Goal: Task Accomplishment & Management: Manage account settings

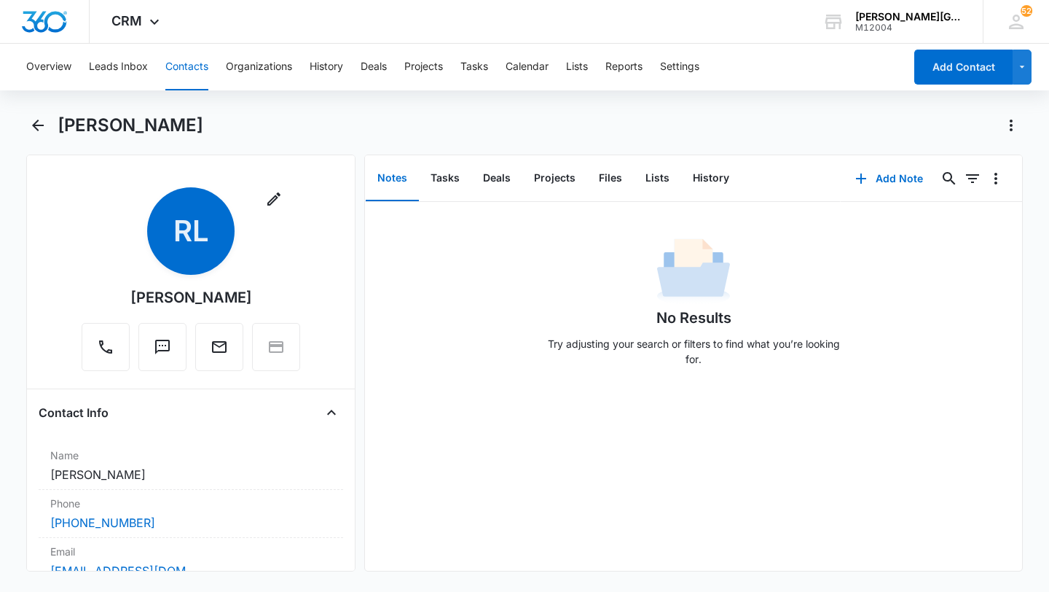
scroll to position [248, 0]
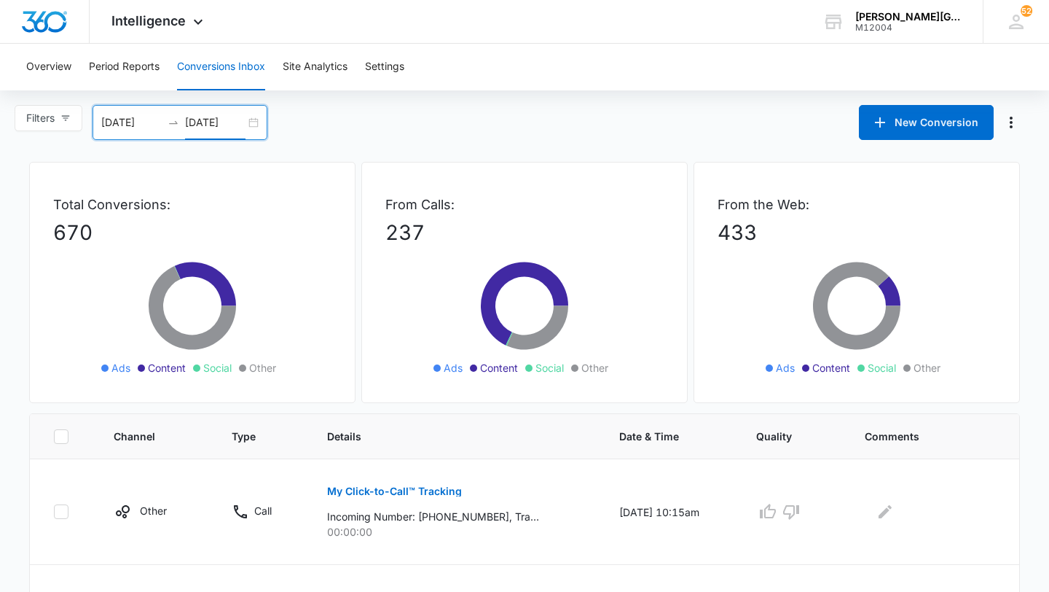
click at [236, 117] on input "[DATE]" at bounding box center [215, 122] width 60 height 16
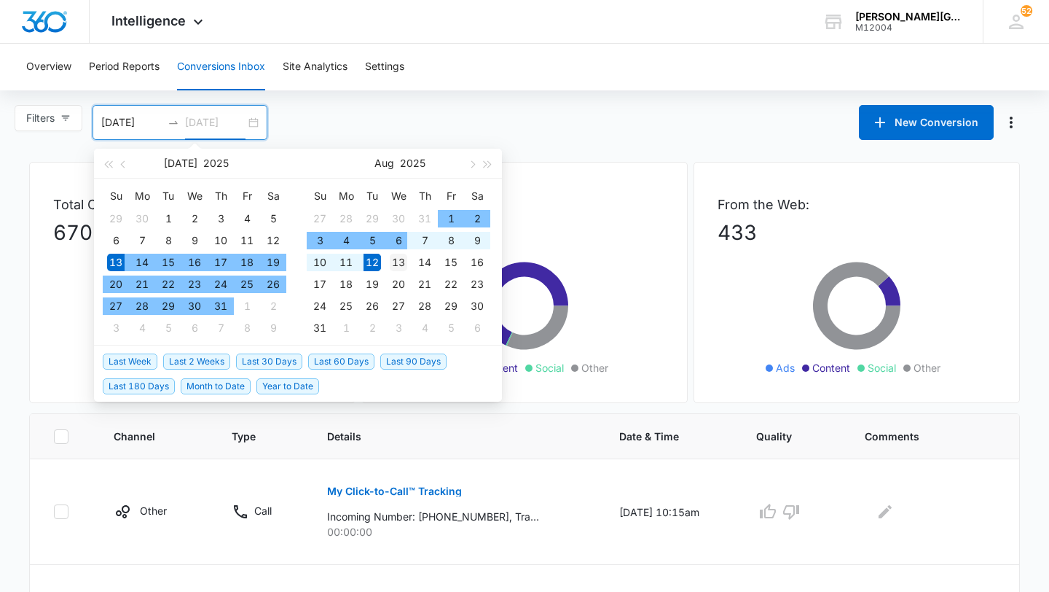
type input "[DATE]"
click at [405, 262] on div "13" at bounding box center [398, 262] width 17 height 17
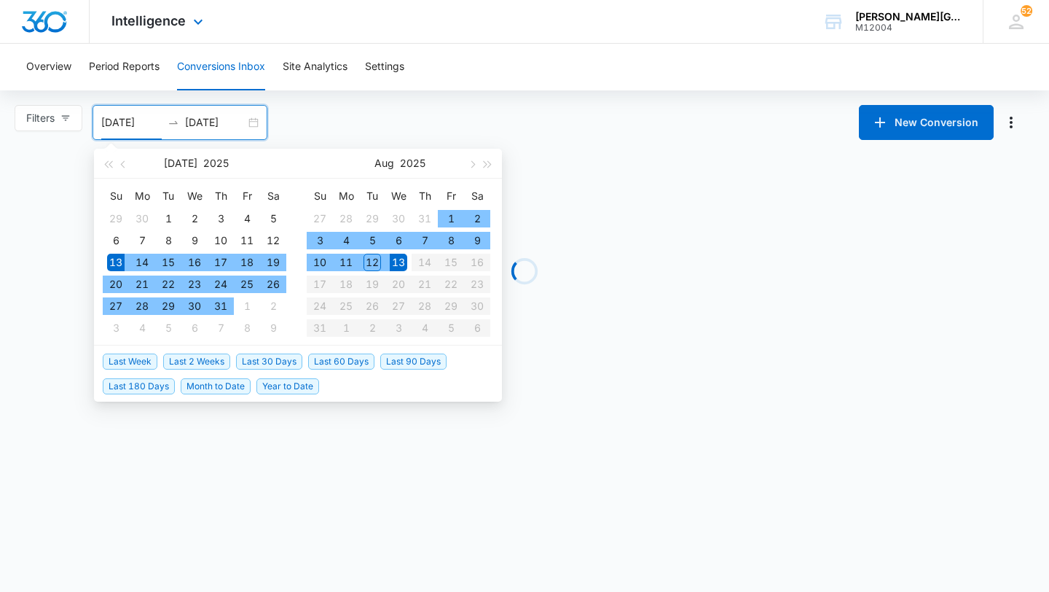
type input "[DATE]"
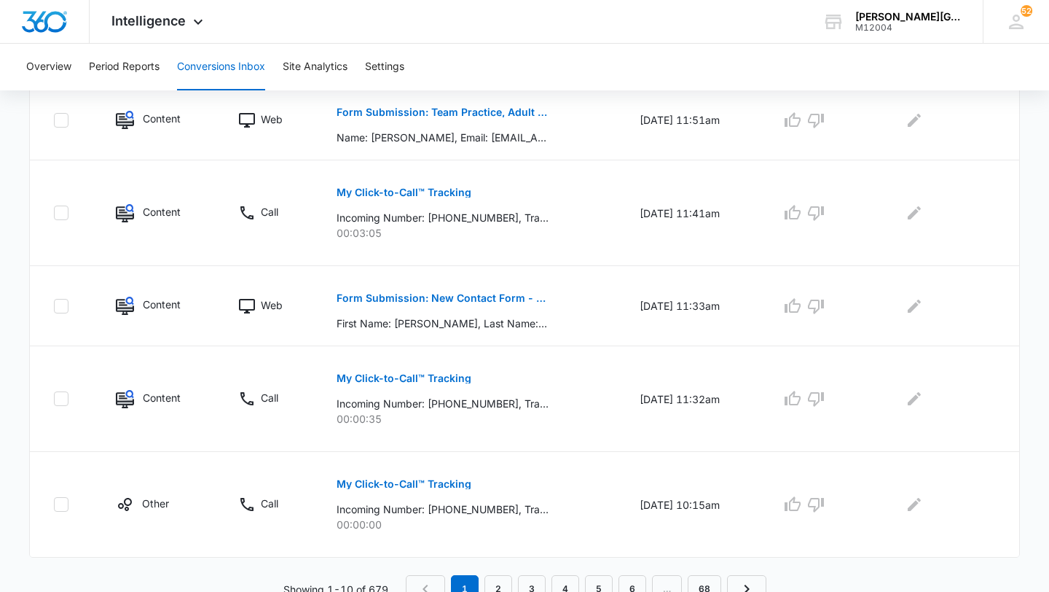
scroll to position [892, 0]
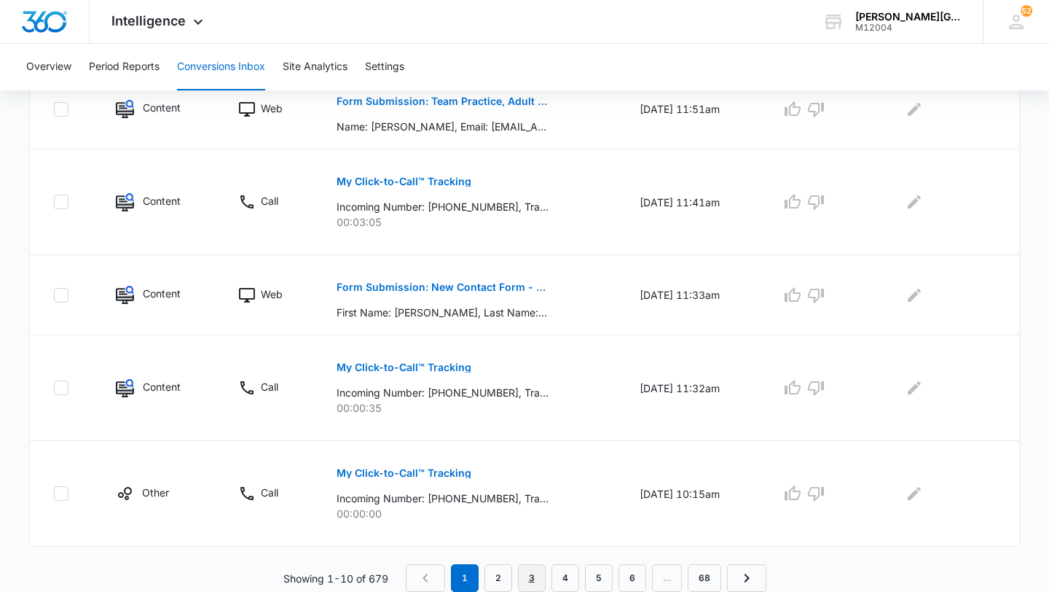
click at [528, 579] on link "3" at bounding box center [532, 578] width 28 height 28
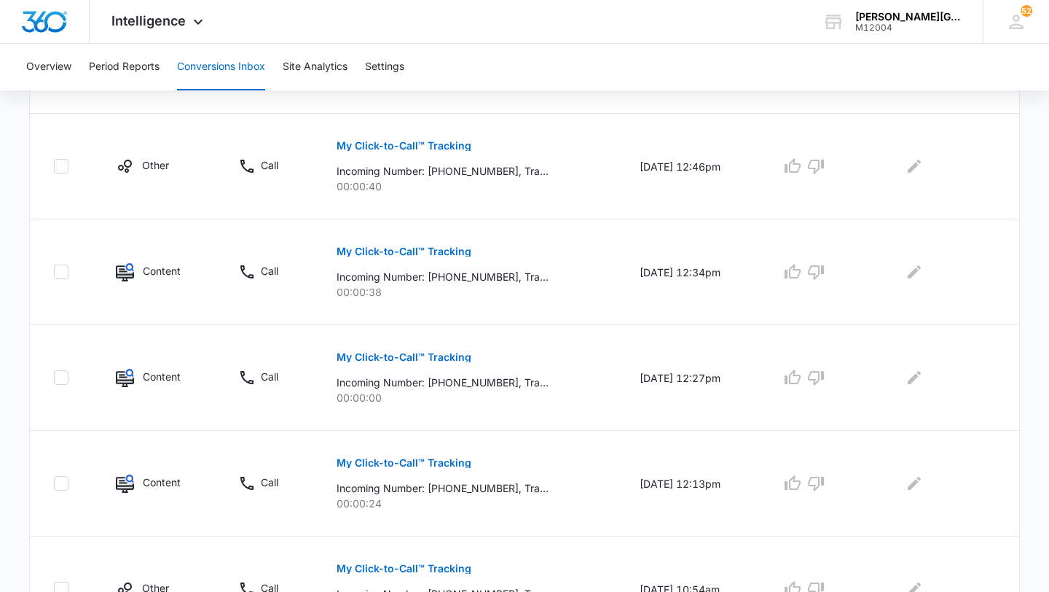
scroll to position [918, 0]
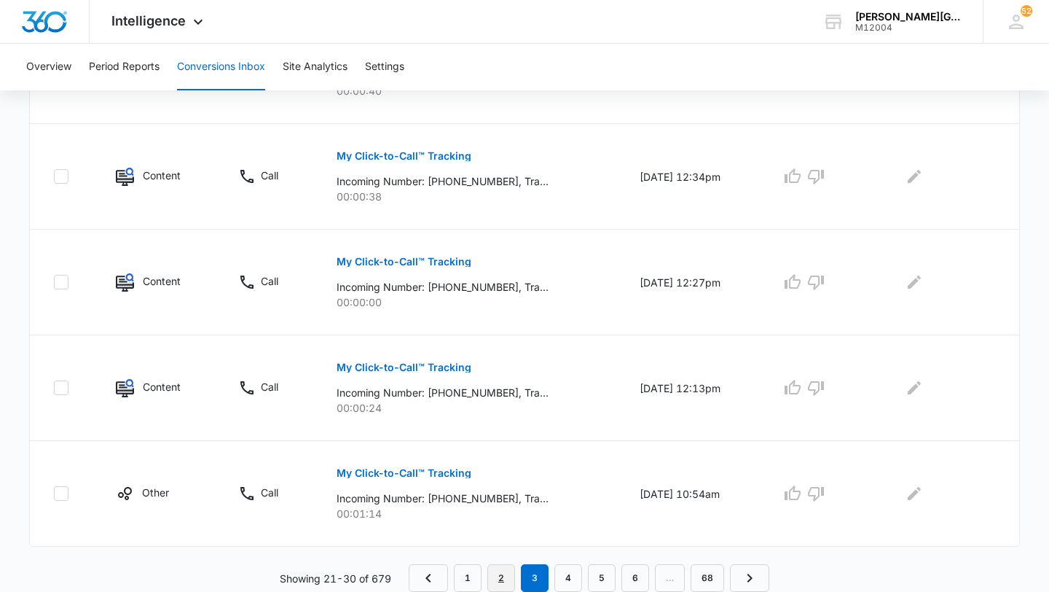
click at [500, 575] on link "2" at bounding box center [501, 578] width 28 height 28
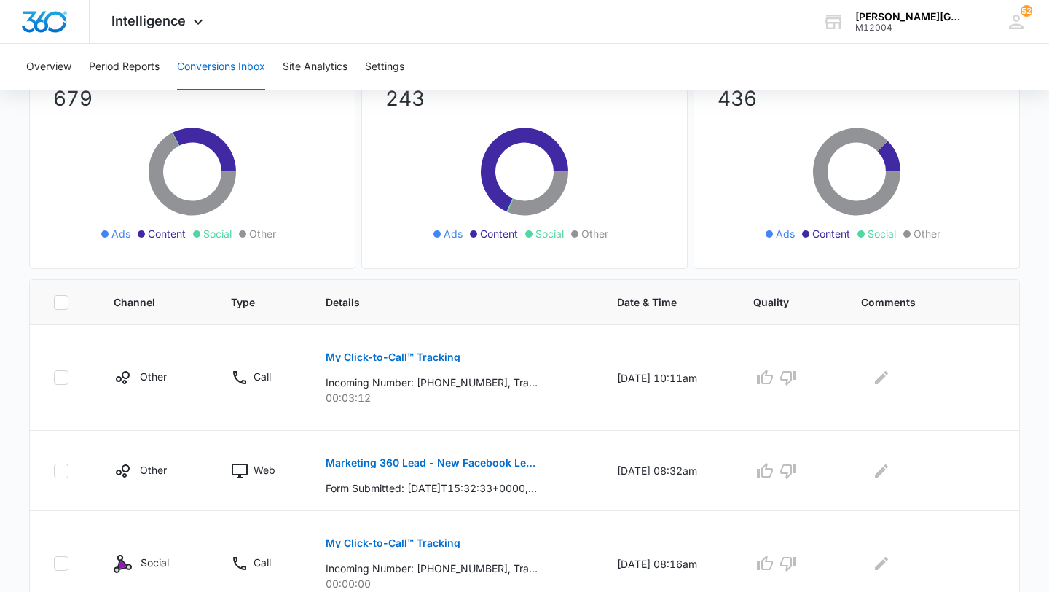
scroll to position [841, 0]
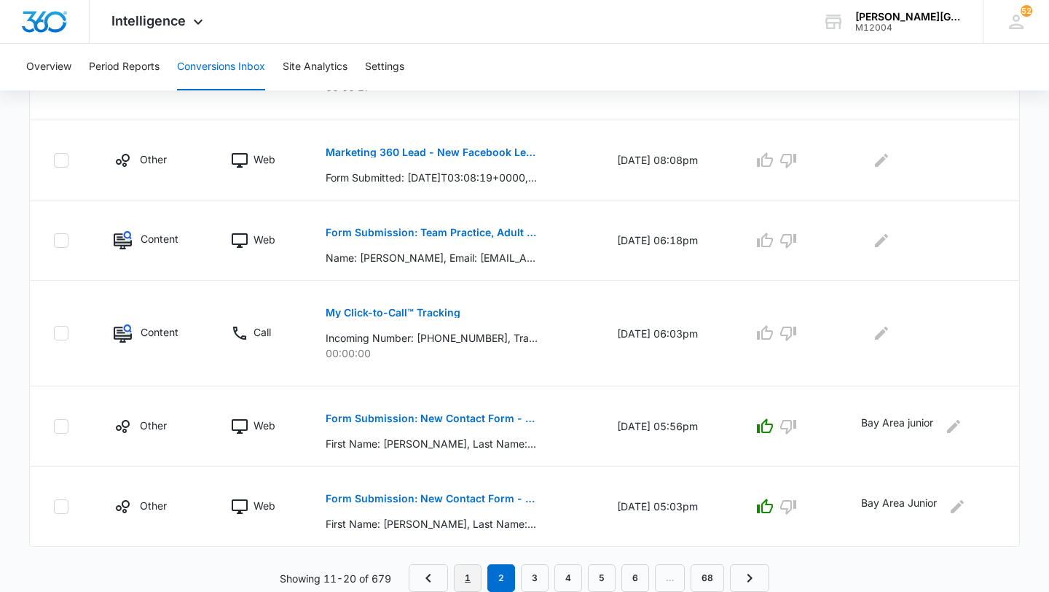
click at [464, 578] on link "1" at bounding box center [468, 578] width 28 height 28
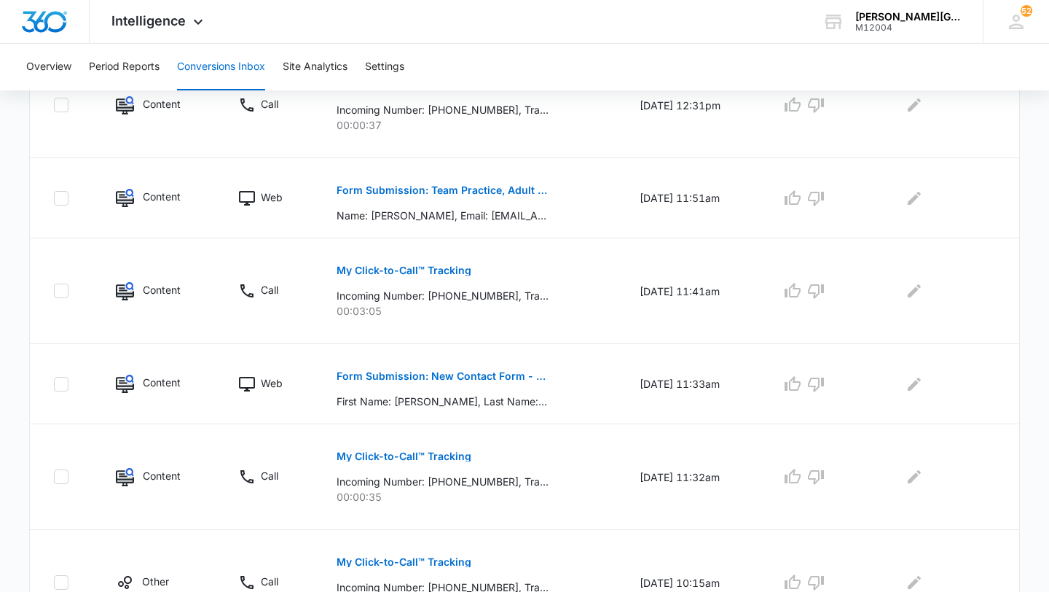
scroll to position [892, 0]
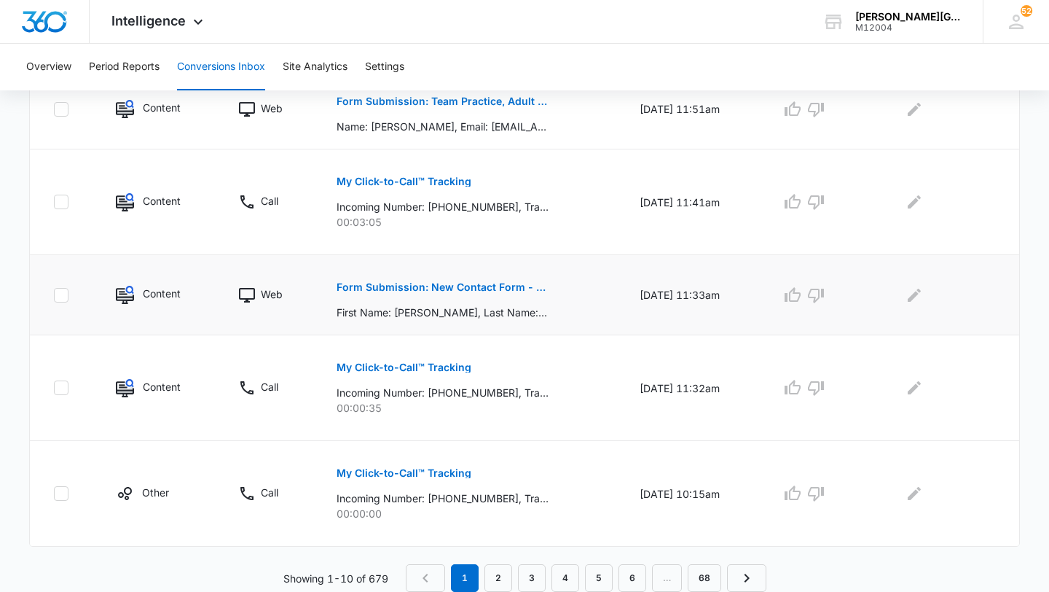
click at [526, 283] on p "Form Submission: New Contact Form - [PERSON_NAME] Tennis" at bounding box center [443, 287] width 212 height 10
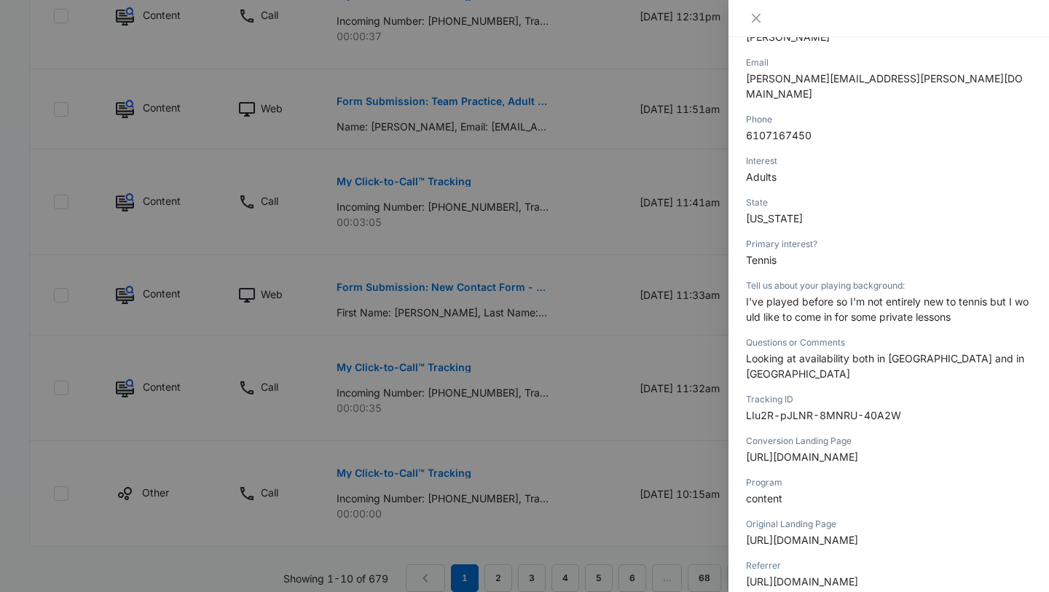
scroll to position [342, 0]
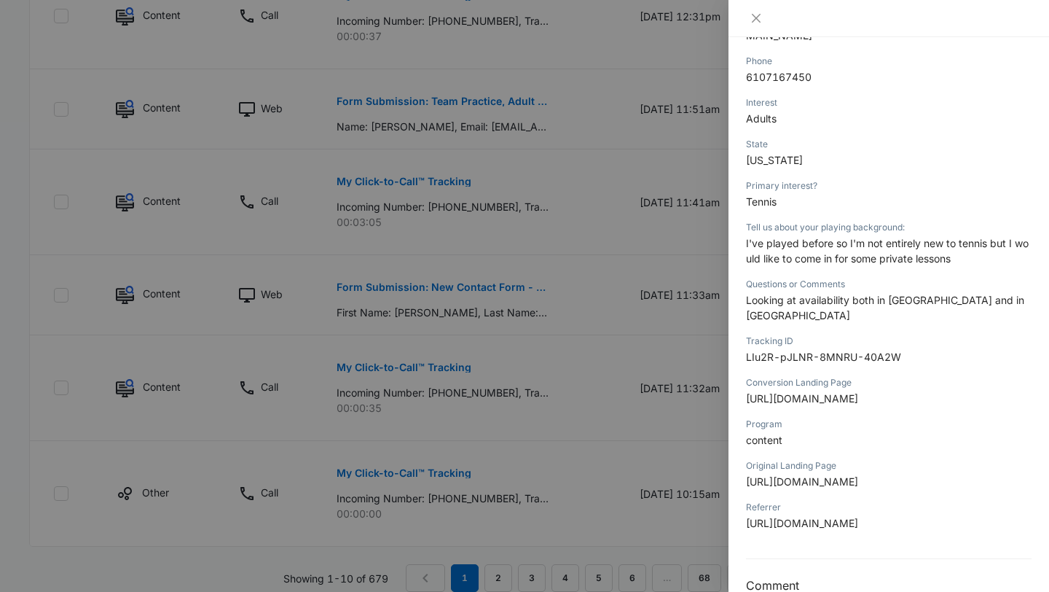
click at [610, 334] on div at bounding box center [524, 296] width 1049 height 592
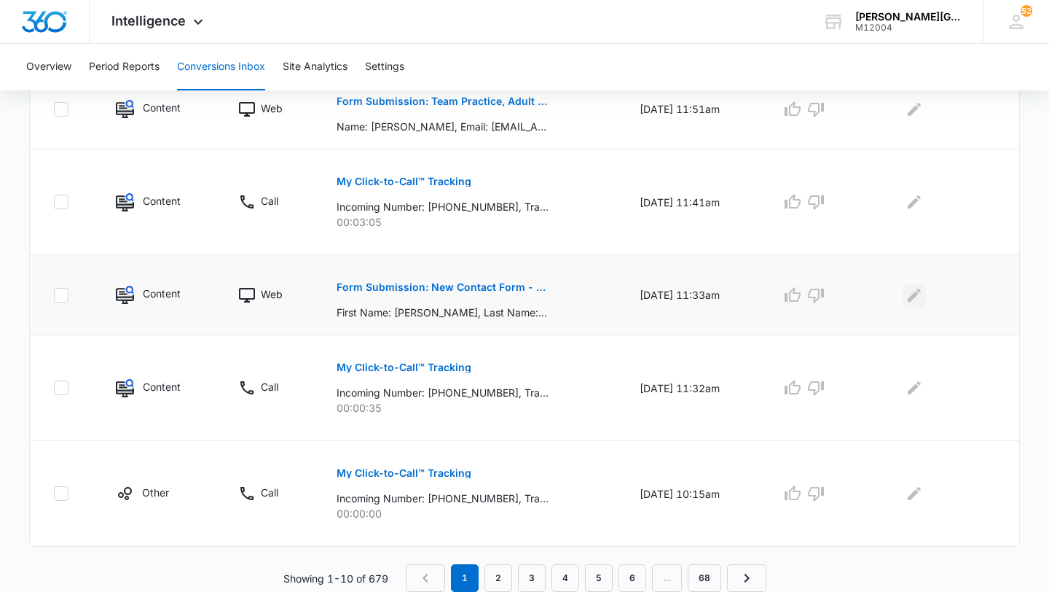
click at [923, 301] on icon "Edit Comments" at bounding box center [913, 294] width 17 height 17
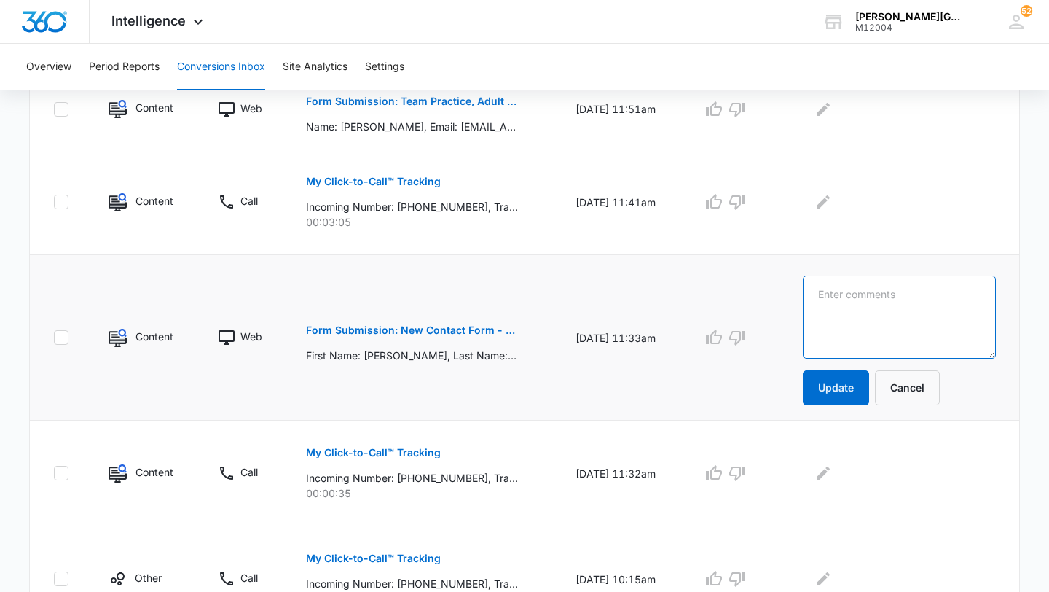
click at [925, 301] on textarea at bounding box center [899, 316] width 193 height 83
type textarea "BTA/RTC Adult"
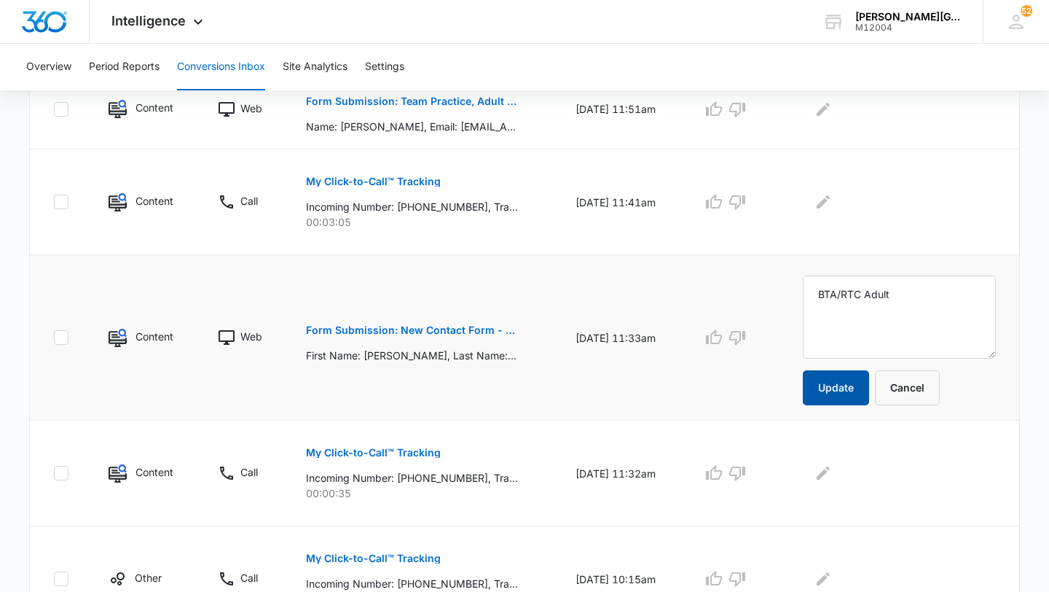
click at [868, 384] on button "Update" at bounding box center [836, 387] width 66 height 35
